Goal: Information Seeking & Learning: Learn about a topic

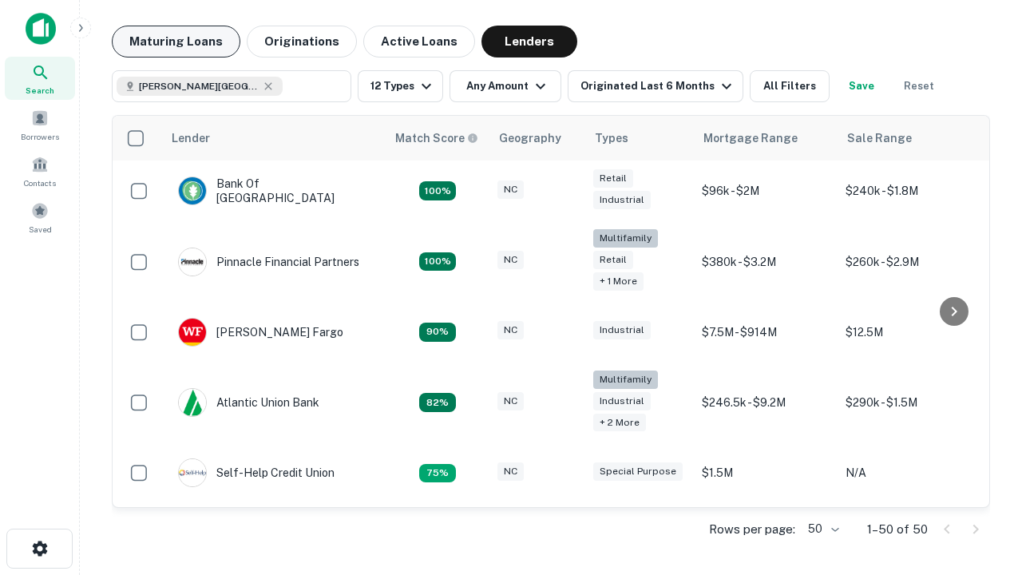
click at [176, 42] on button "Maturing Loans" at bounding box center [176, 42] width 129 height 32
